Goal: Task Accomplishment & Management: Complete application form

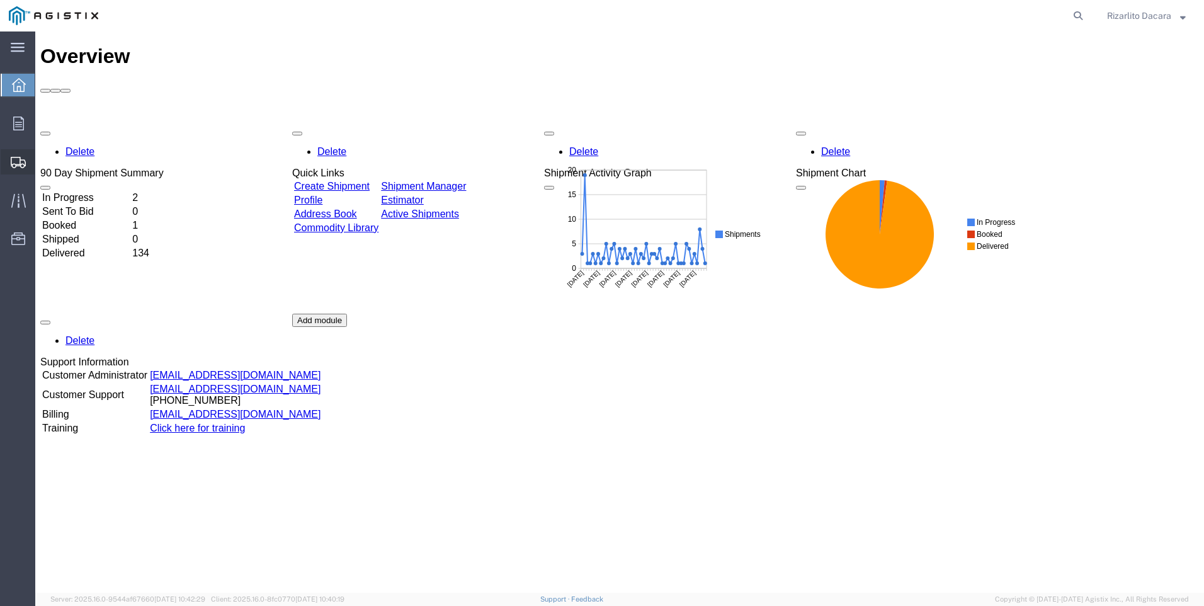
click at [0, 0] on span "Create Shipment" at bounding box center [0, 0] width 0 height 0
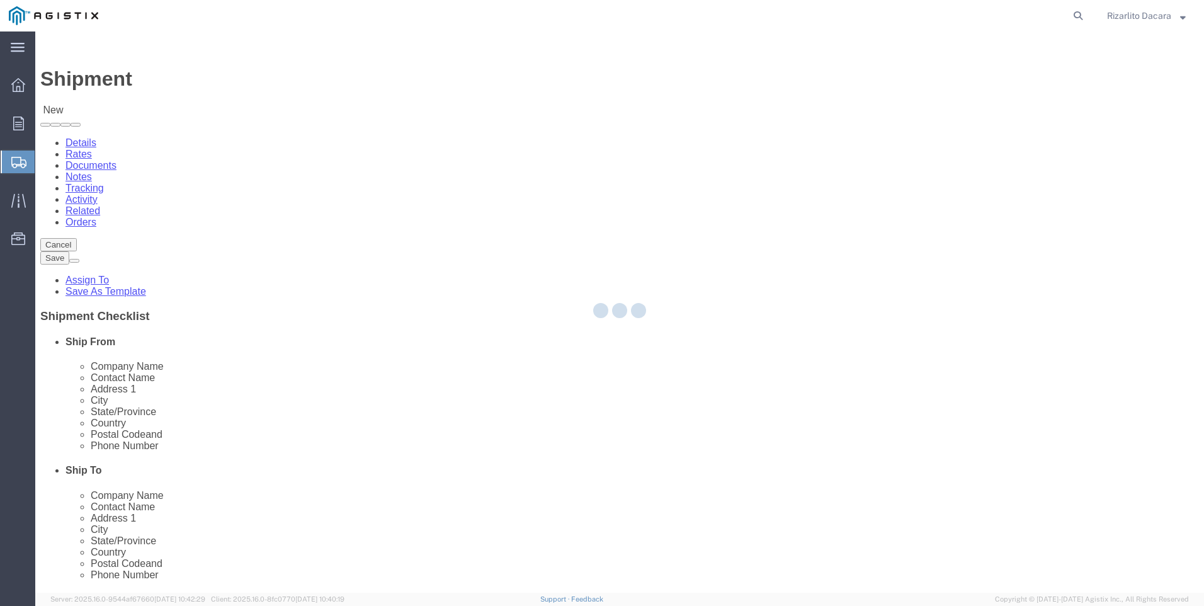
select select
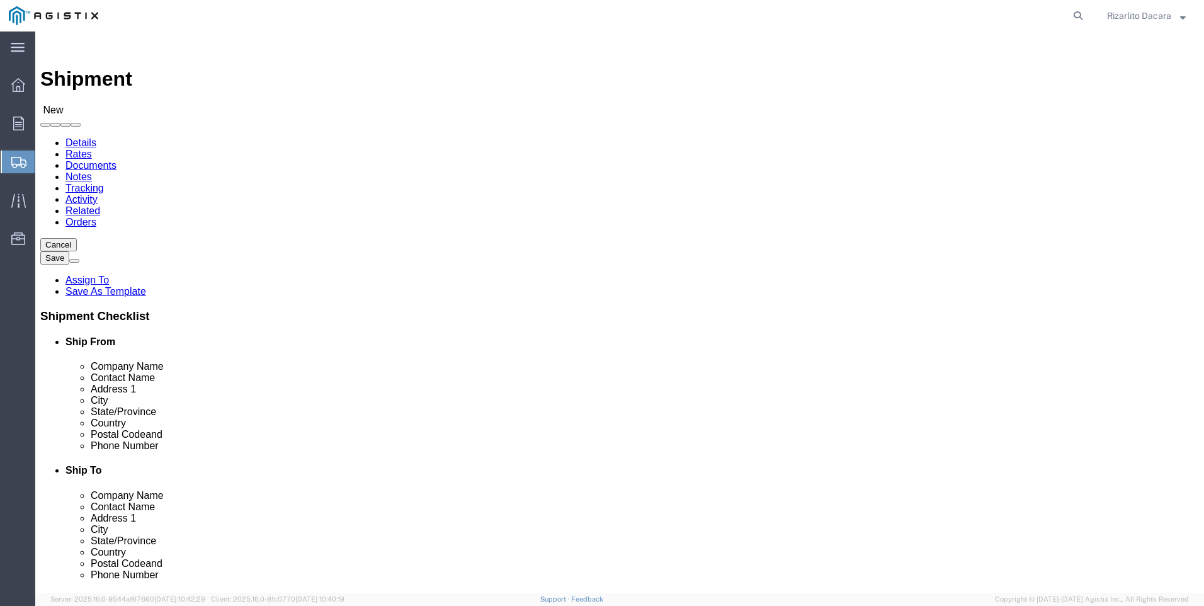
click select "Select MRC Global ([PERSON_NAME] Corp) PG&E"
select select "9596"
click select "Select MRC Global ([PERSON_NAME] Corp) PG&E"
select select
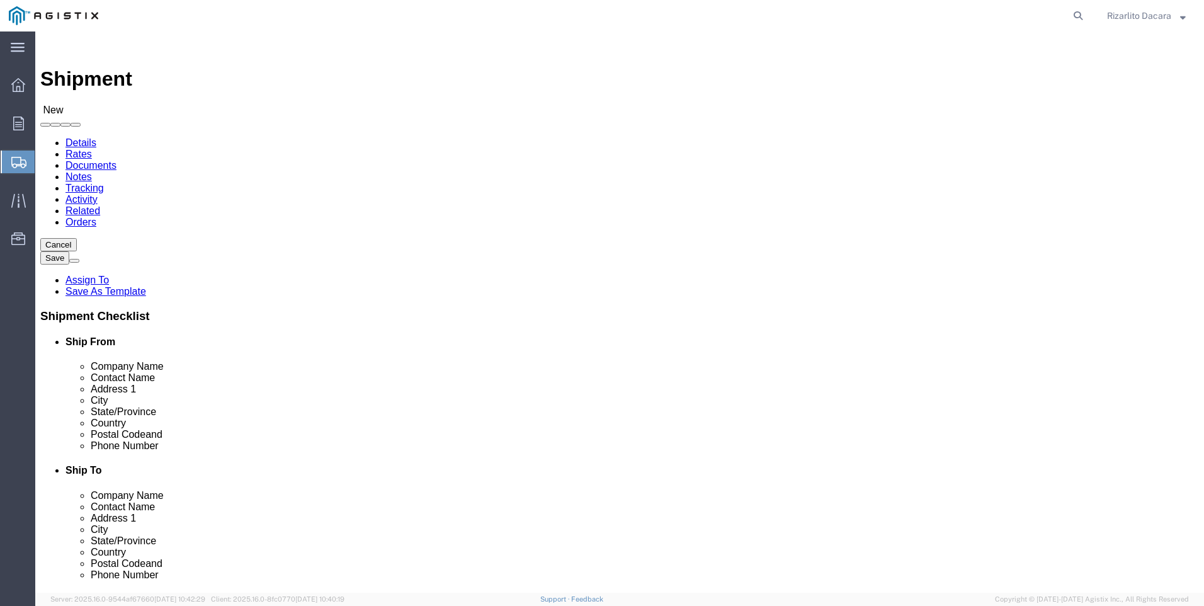
drag, startPoint x: 264, startPoint y: 339, endPoint x: 261, endPoint y: 317, distance: 21.6
select select "MYPROFILE"
select select "CA"
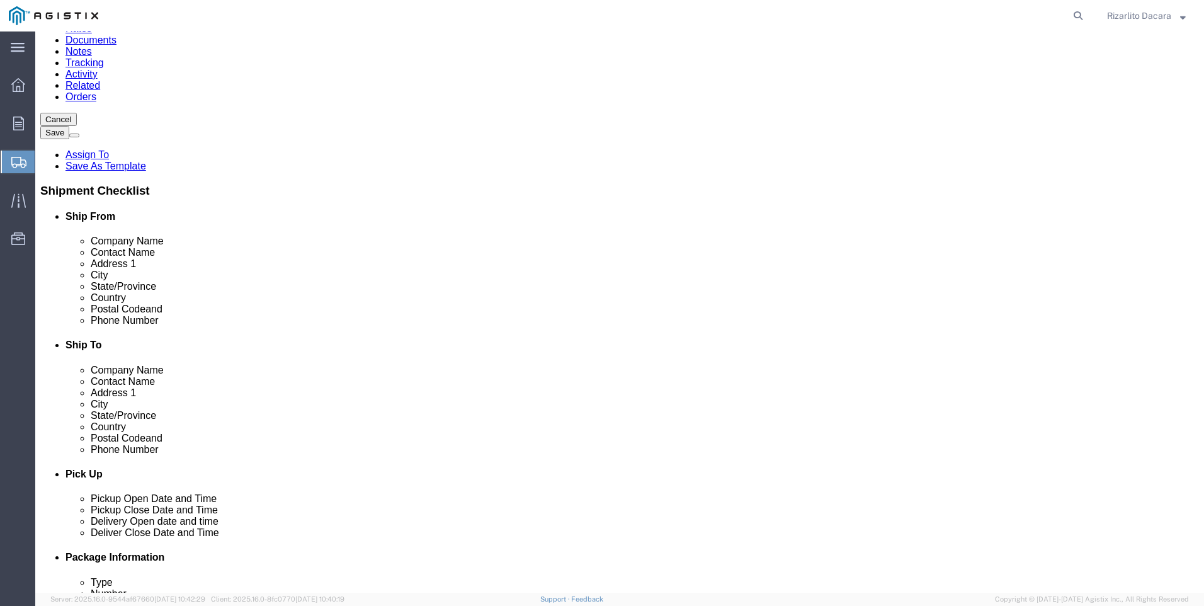
scroll to position [126, 0]
click input "text"
type input "[PERSON_NAME]"
click input "text"
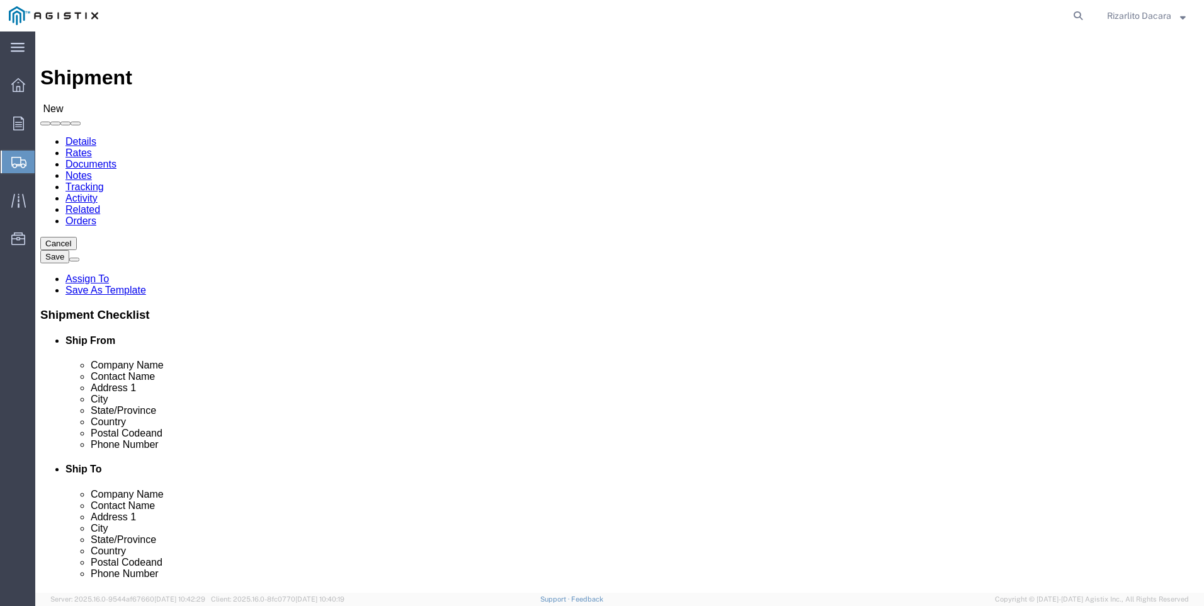
scroll to position [0, 0]
type input "6613916217"
click select "Select All Others [GEOGRAPHIC_DATA] [GEOGRAPHIC_DATA] [GEOGRAPHIC_DATA] [GEOGRA…"
select select "23082"
click select "Select All Others [GEOGRAPHIC_DATA] [GEOGRAPHIC_DATA] [GEOGRAPHIC_DATA] [GEOGRA…"
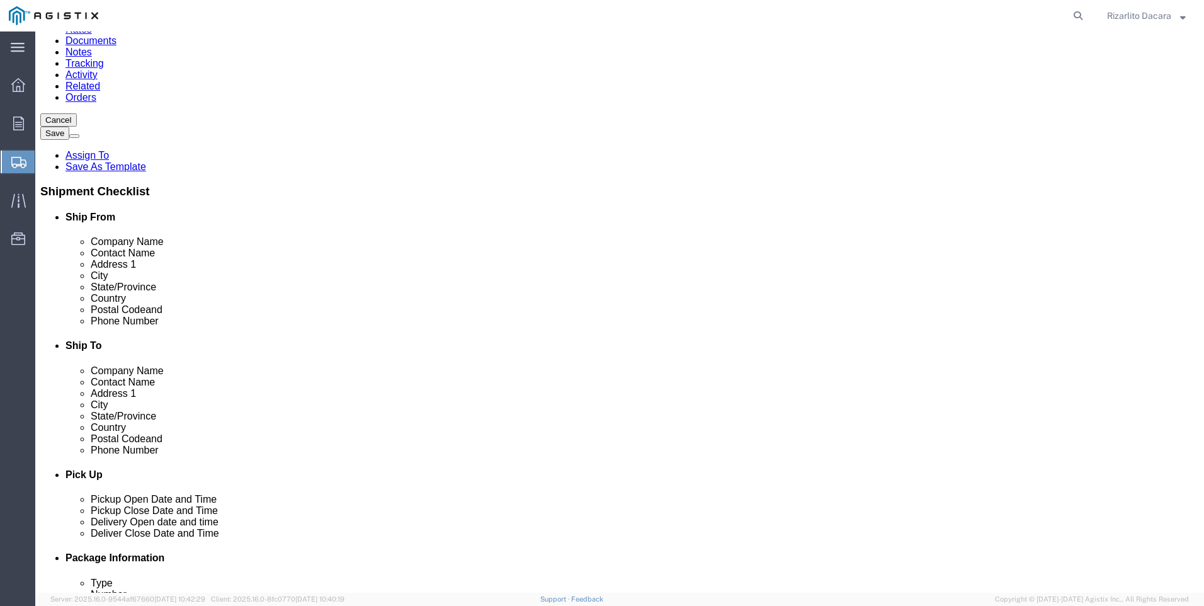
scroll to position [126, 0]
click input "text"
type input "fremont"
click p "- PG&E - () [STREET_ADDRESS][PERSON_NAME]"
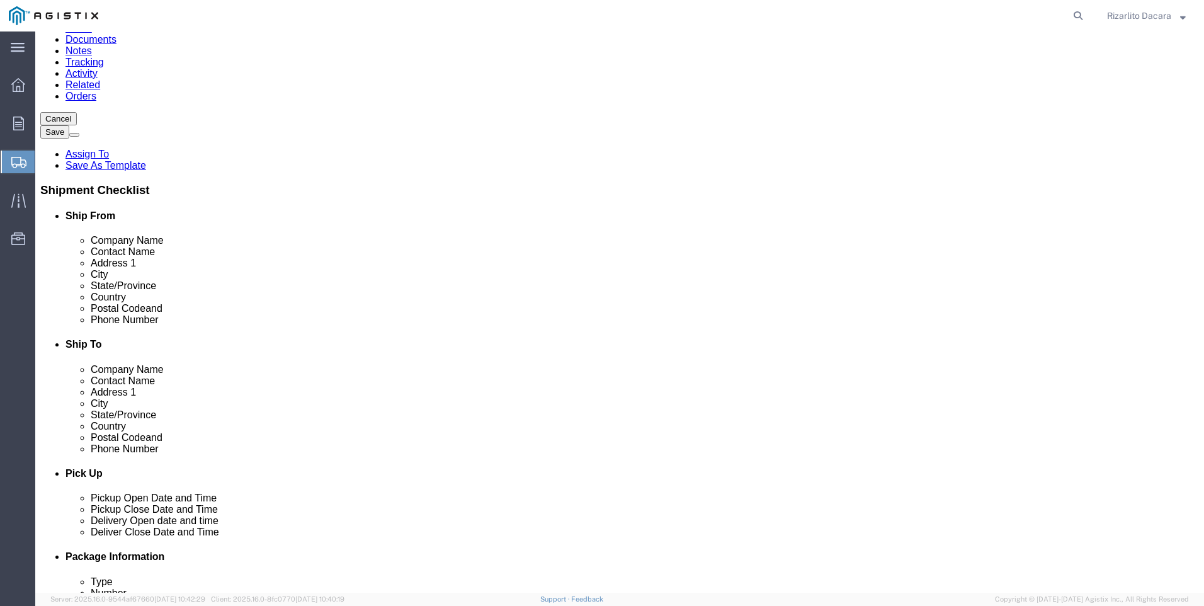
select select "CA"
type input "Fremont"
click input "text"
type input "[PERSON_NAME]"
click input "text"
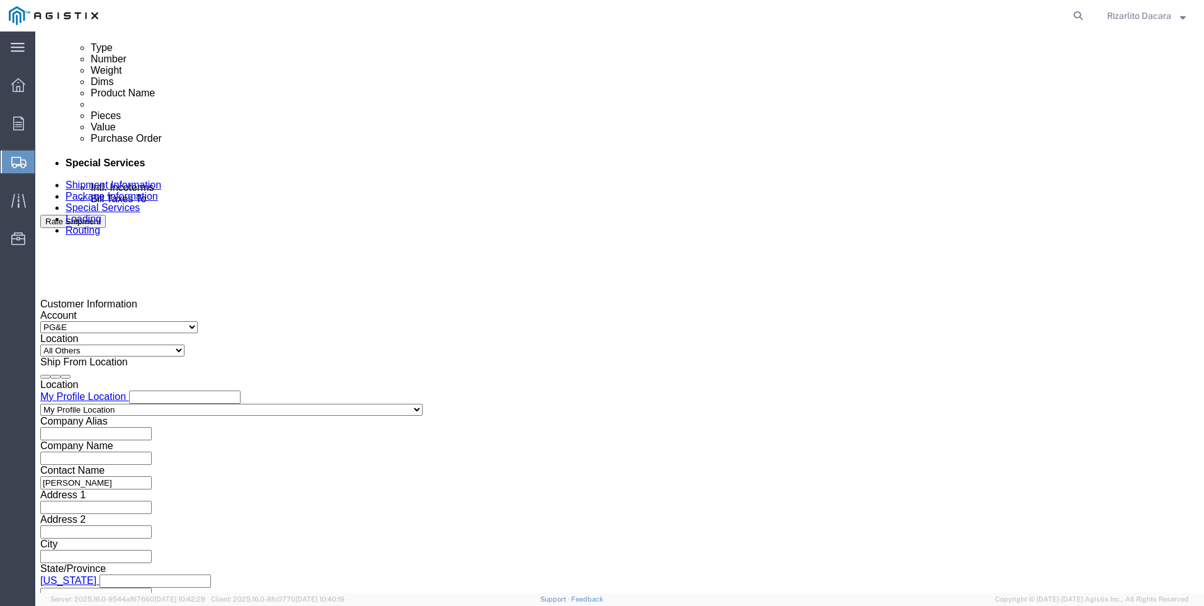
scroll to position [638, 0]
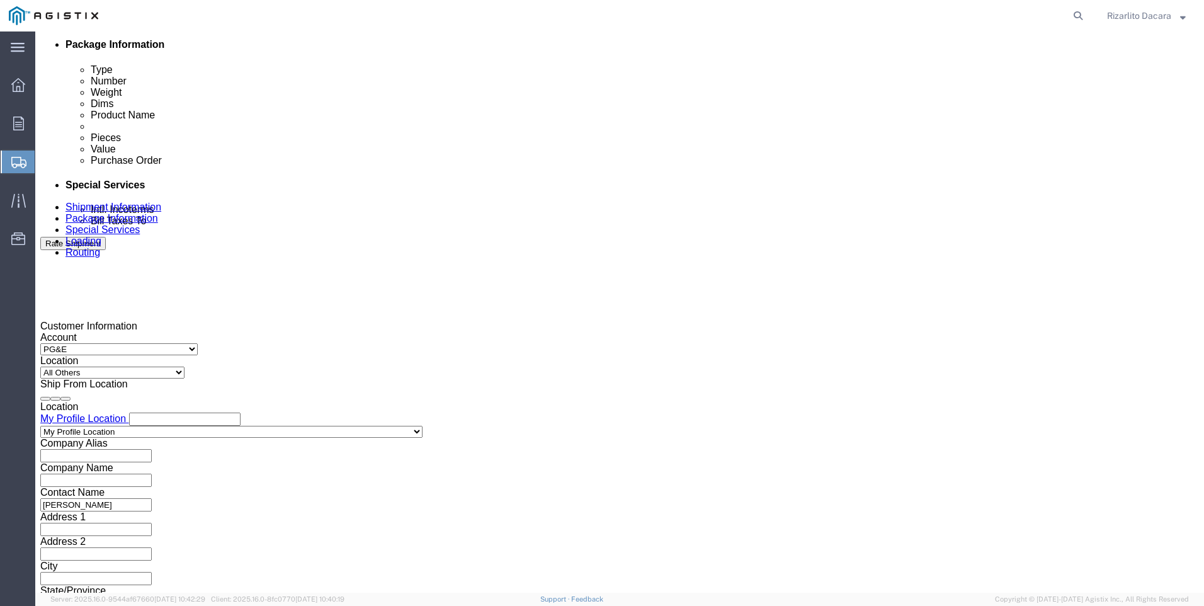
type input "[PHONE_NUMBER]"
click div "[DATE] 7:00 AM"
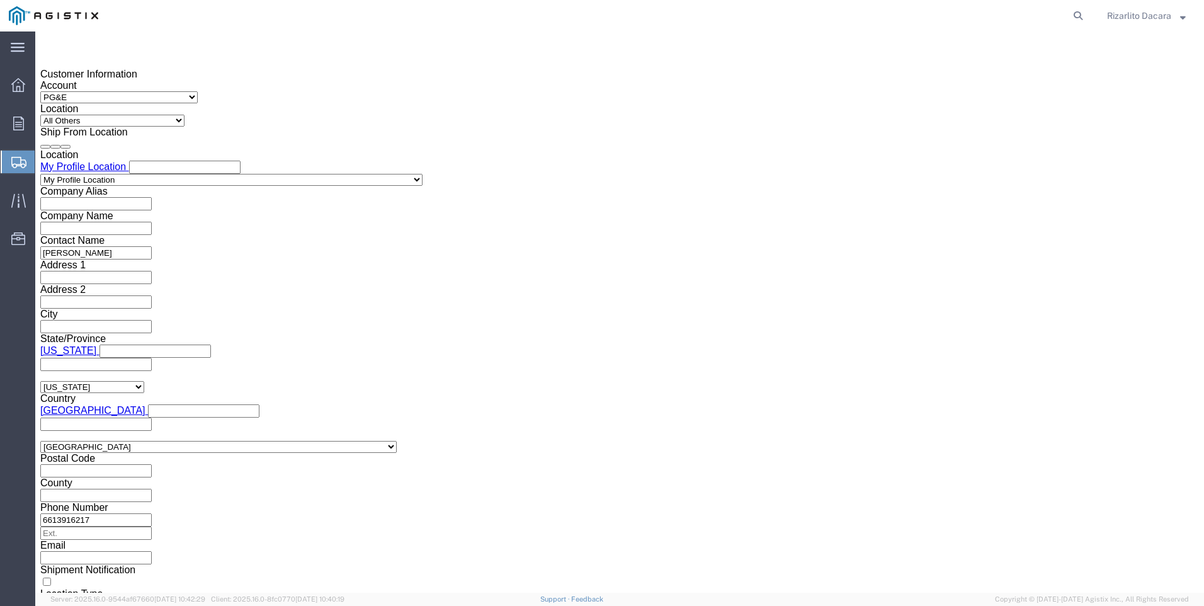
click button "Apply"
click div "[DATE] 8:00 AM"
type input "10:00 AM"
click button "Apply"
click div
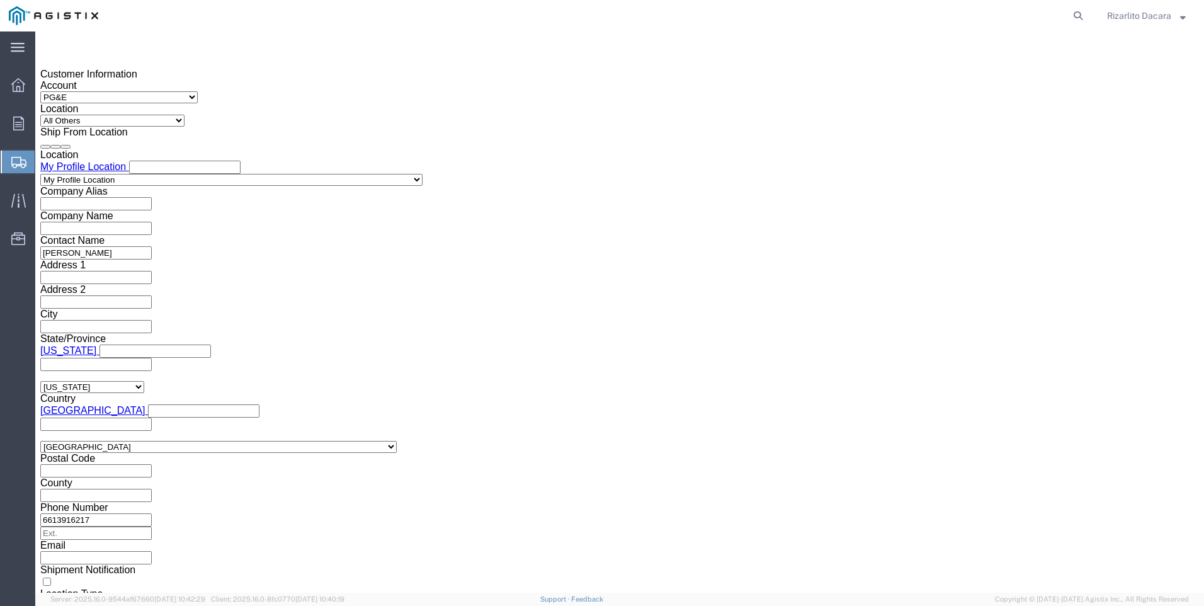
click input "11:00 AM"
type input "7:00 AM"
click button "Apply"
click div
type input "10:00 AM"
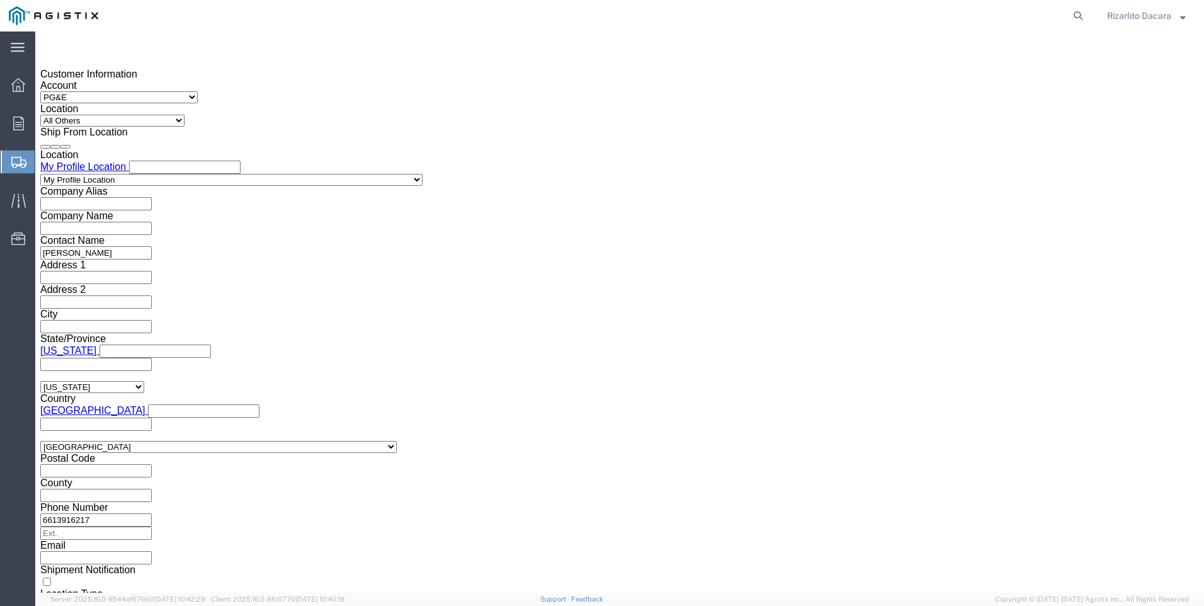
click button "Apply"
click input "text"
type input "3501414444"
click select "Select Account Type Activity ID Airline Appointment Number ASN Batch Request # …"
select select "SALEORDR"
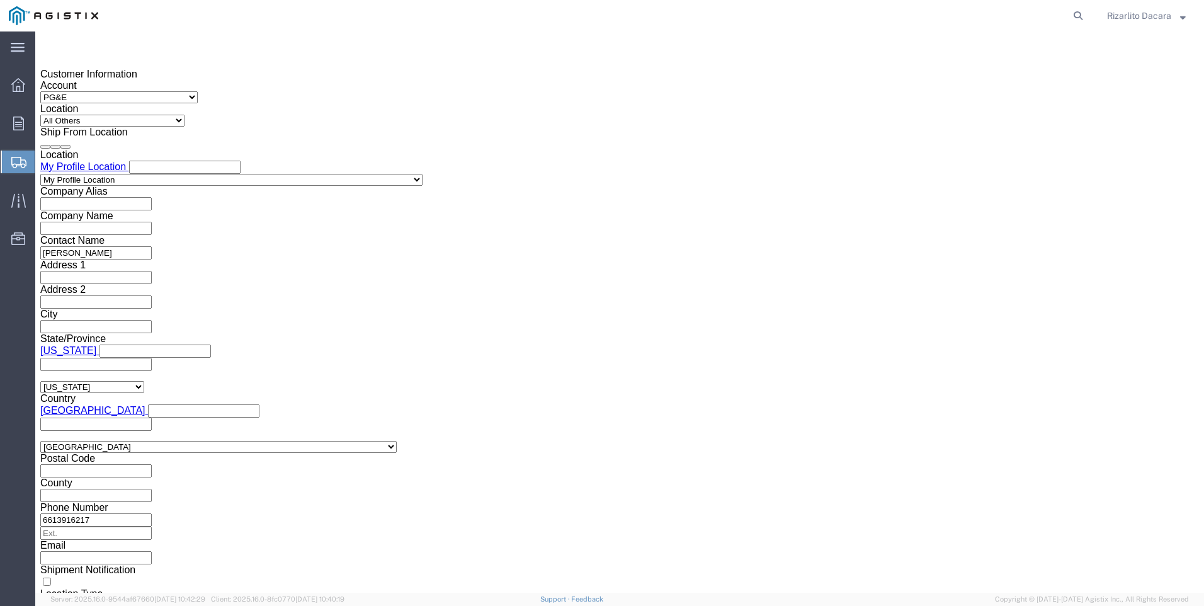
click select "Select Account Type Activity ID Airline Appointment Number ASN Batch Request # …"
click input "text"
type input "6069815-001"
click button "Continue"
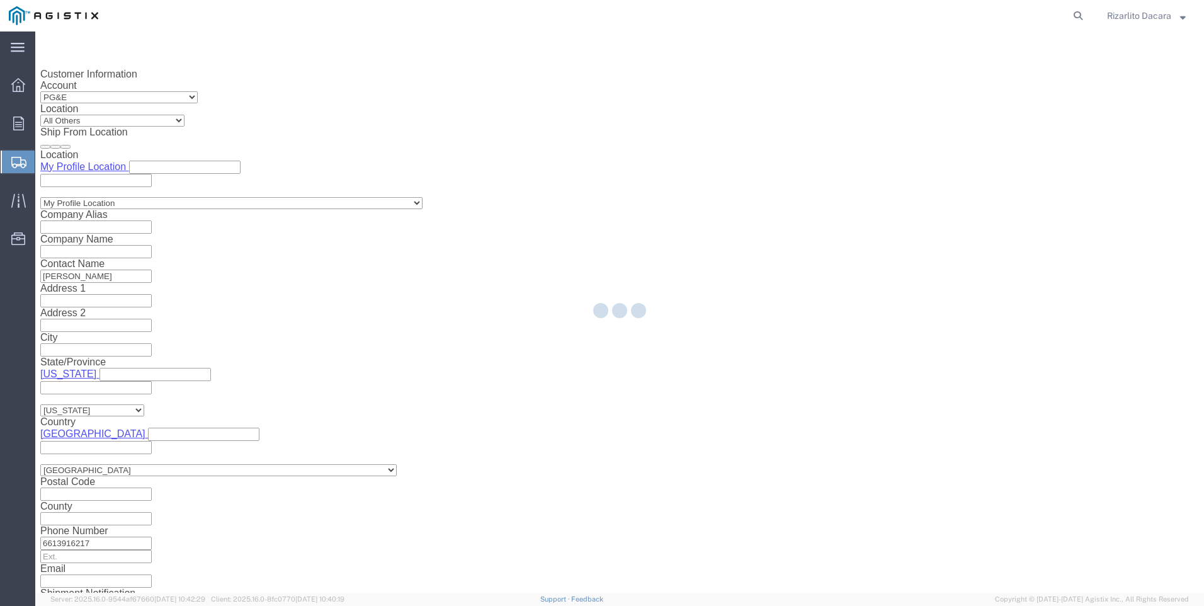
select select "21483"
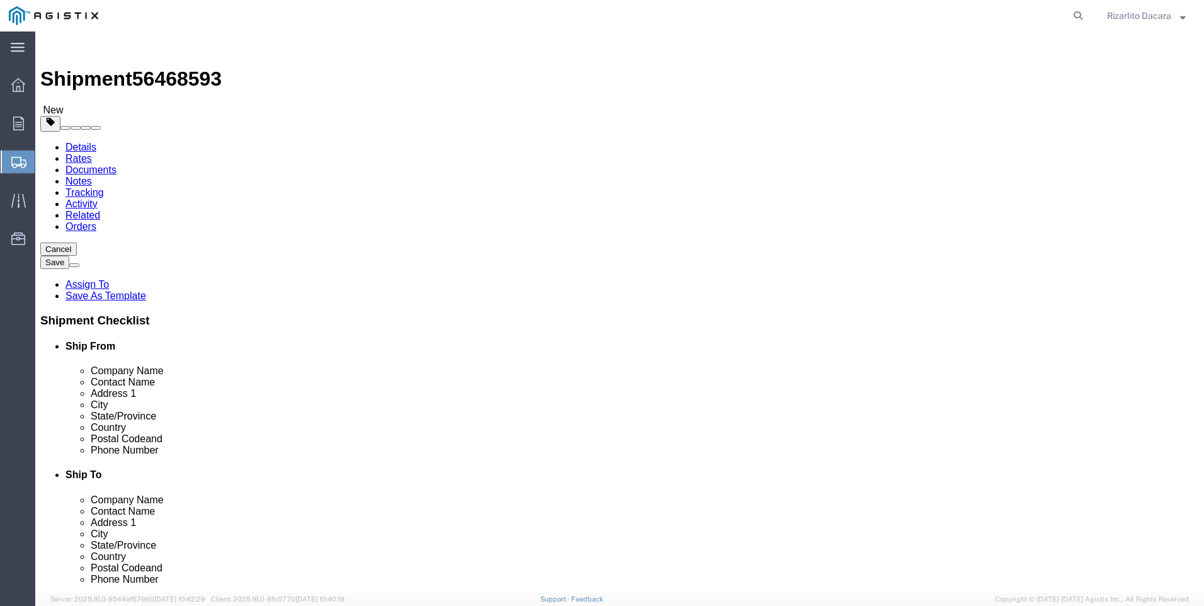
click select "Select Bulk Bundle(s) Cardboard Box(es) Carton(s) Crate(s) Drum(s) (Fiberboard)…"
select select "BNDL"
click select "Select Bulk Bundle(s) Cardboard Box(es) Carton(s) Crate(s) Drum(s) (Fiberboard)…"
click input "text"
type input "252"
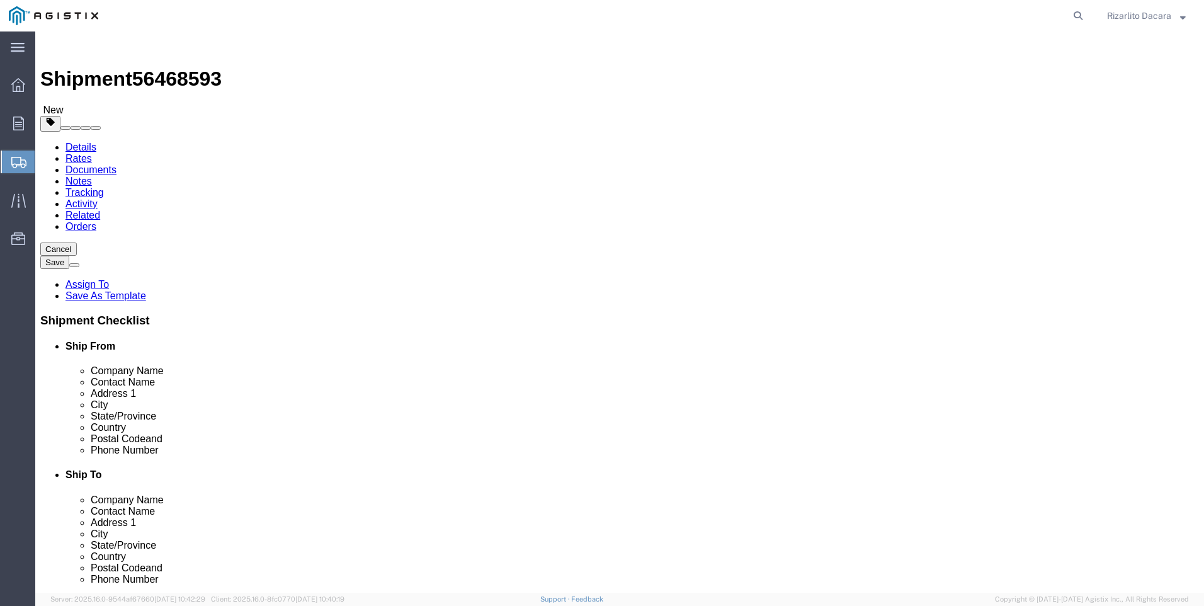
type input "6"
type input "3"
click input "0.00"
type input "0"
type input "478"
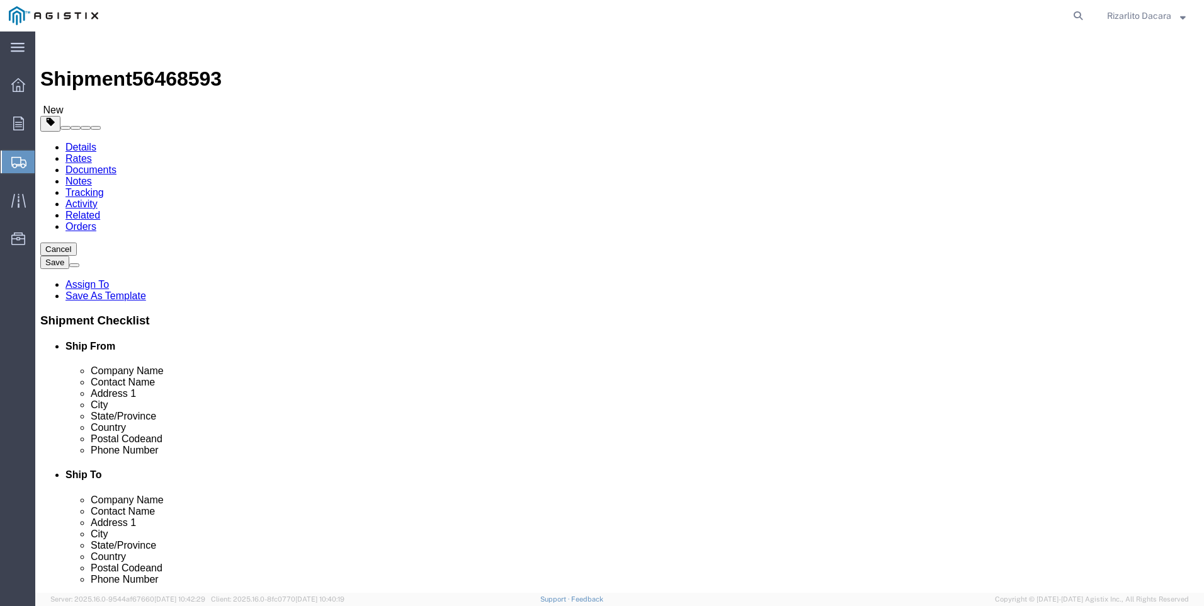
click span
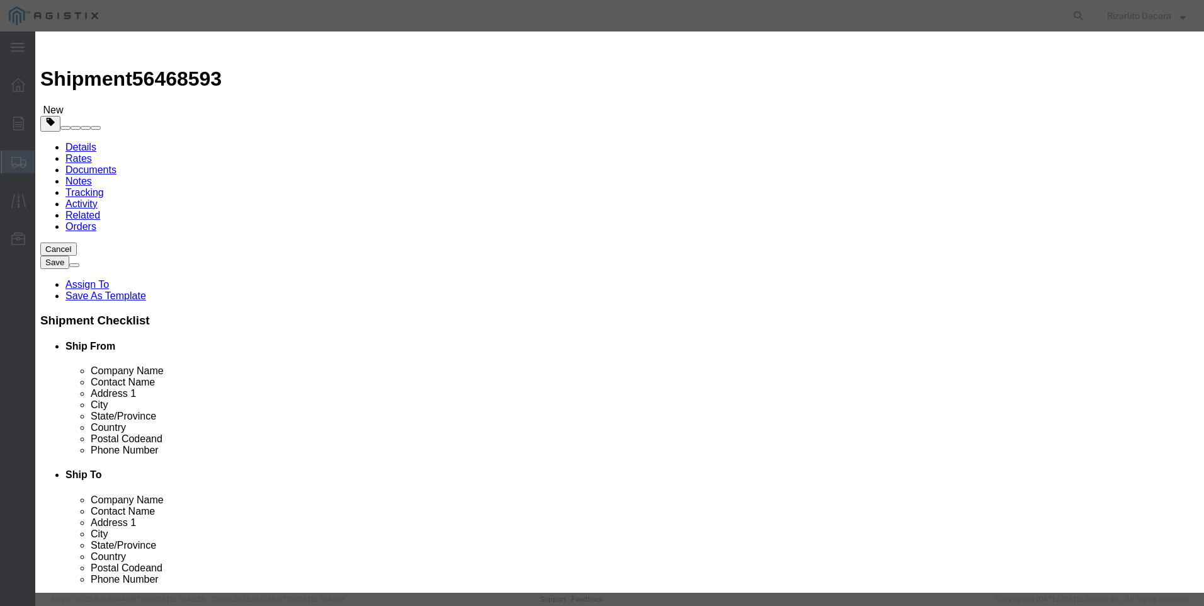
click input "text"
type input "1 1/2 ptc xh blk smls pipe srl"
select select "US"
click input "0"
type input "6"
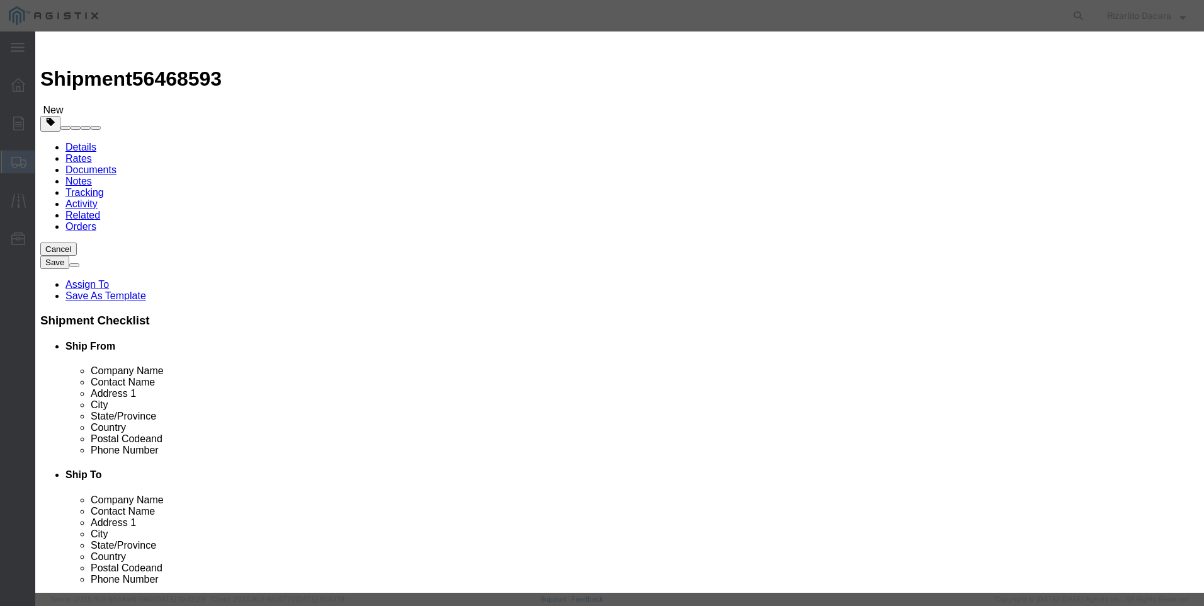
click input "text"
type input "2,375"
click select "Select 50 55 60 65 70 85 92.5 100 125 175 250 300 400"
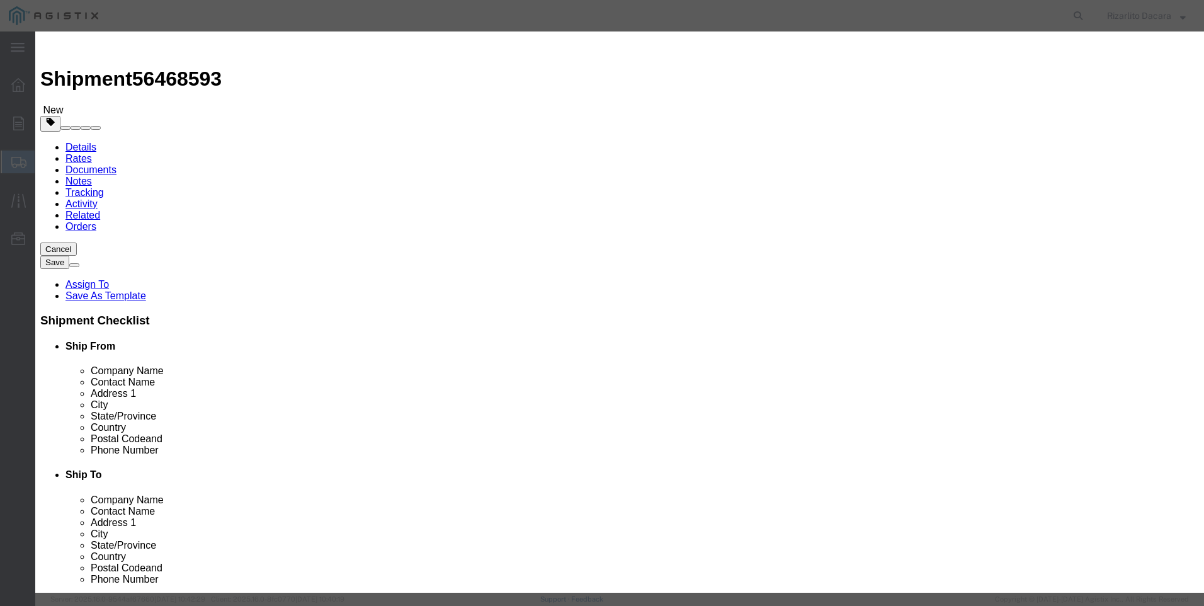
select select "60"
click select "Select 50 55 60 65 70 85 92.5 100 125 175 250 300 400"
click button "Save & Close"
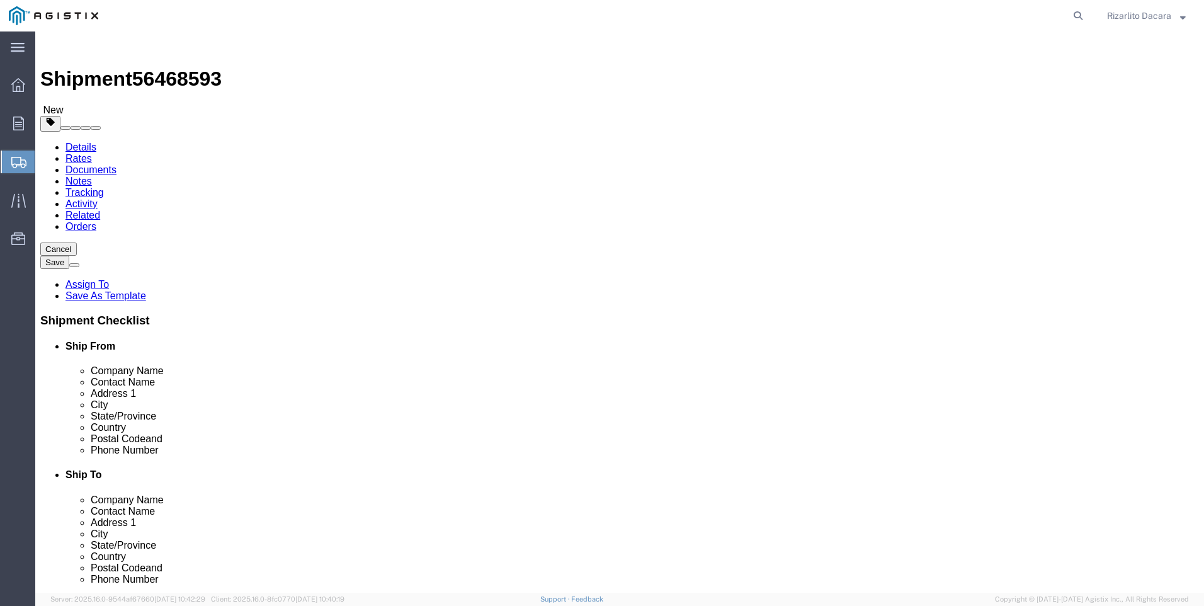
click button "Rate Shipment"
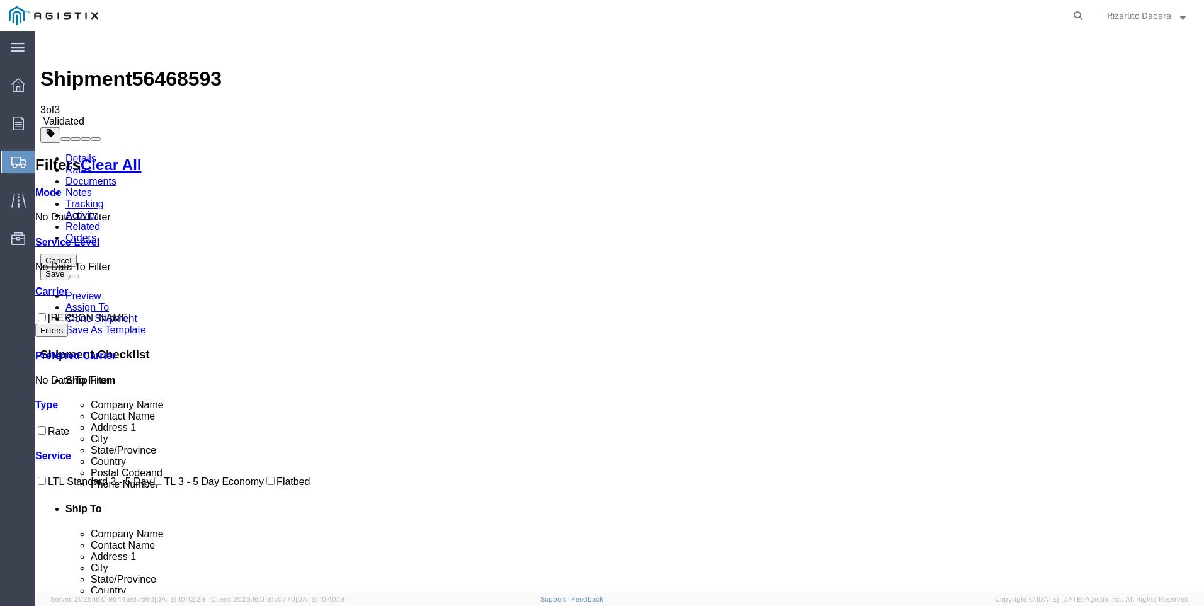
checkbox input "true"
